Goal: Transaction & Acquisition: Purchase product/service

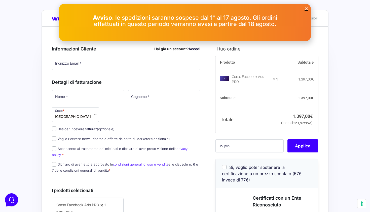
click at [307, 9] on icon "Close" at bounding box center [307, 9] width 4 height 4
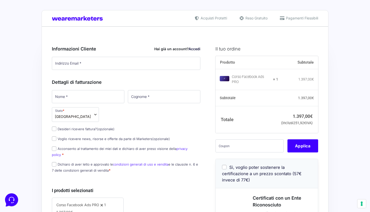
click at [224, 169] on input "Sì, voglio poter sostenere la certificazione a un prezzo scontato (57€ invece d…" at bounding box center [224, 166] width 5 height 5
checkbox input "true"
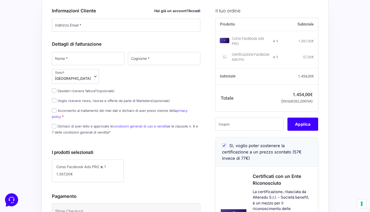
scroll to position [42, 0]
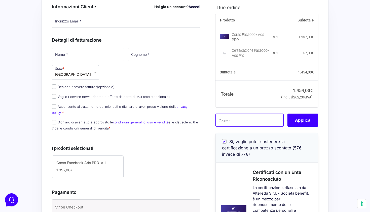
click at [243, 126] on input "text" at bounding box center [250, 119] width 68 height 13
click at [224, 143] on input "Sì, voglio poter sostenere la certificazione a un prezzo scontato (57€ invece d…" at bounding box center [224, 141] width 5 height 5
checkbox input "false"
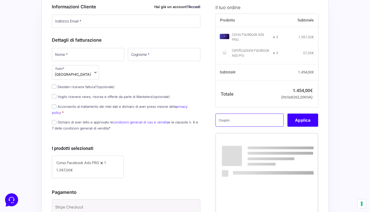
click at [230, 126] on input "text" at bounding box center [250, 119] width 68 height 13
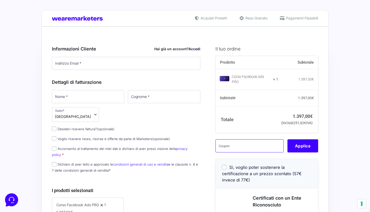
scroll to position [0, 0]
click at [159, 70] on p "Indirizzo Email *" at bounding box center [126, 63] width 152 height 15
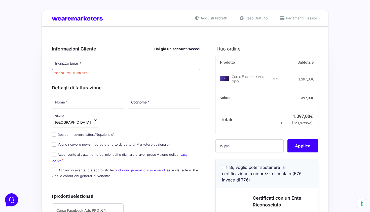
paste input "[EMAIL_ADDRESS][DOMAIN_NAME]"
type input "[EMAIL_ADDRESS][DOMAIN_NAME]"
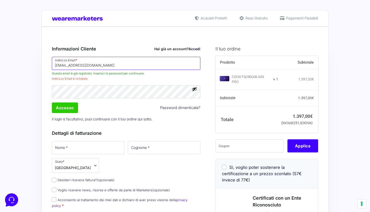
drag, startPoint x: 128, startPoint y: 63, endPoint x: 30, endPoint y: 64, distance: 97.2
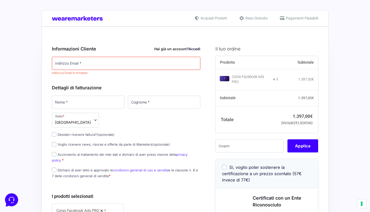
click at [225, 169] on input "Sì, voglio poter sostenere la certificazione a un prezzo scontato (57€ invece d…" at bounding box center [224, 166] width 5 height 5
checkbox input "true"
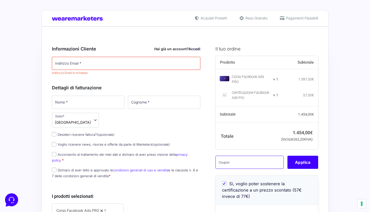
click at [232, 165] on input "text" at bounding box center [250, 161] width 68 height 13
paste input "FBPRO200OFFLOR"
type input "FBPRO200OFFLOR"
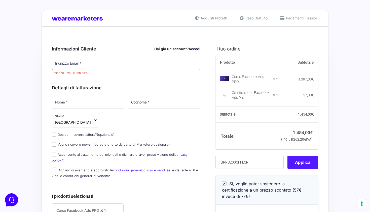
click at [296, 167] on button "Applica" at bounding box center [303, 161] width 31 height 13
